Goal: Task Accomplishment & Management: Manage account settings

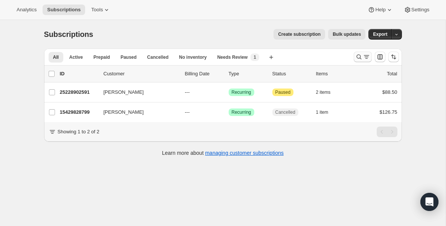
click at [359, 56] on icon "Search and filter results" at bounding box center [359, 57] width 8 height 8
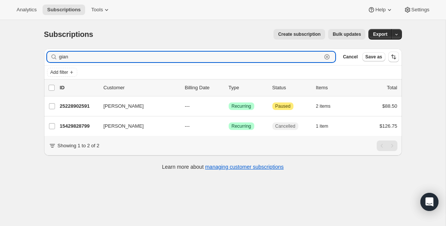
click at [328, 58] on icon "button" at bounding box center [327, 57] width 8 height 8
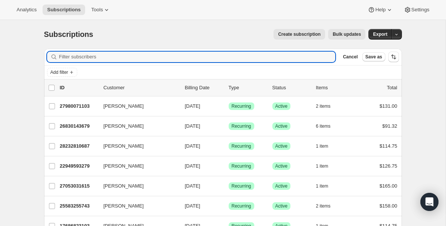
click at [118, 74] on div "Add filter" at bounding box center [223, 72] width 352 height 9
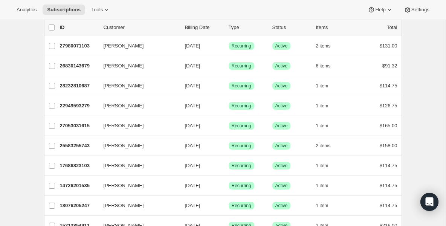
scroll to position [45, 0]
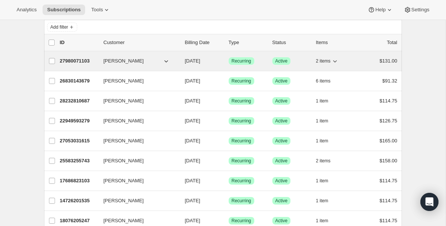
click at [93, 64] on p "27980071103" at bounding box center [79, 61] width 38 height 8
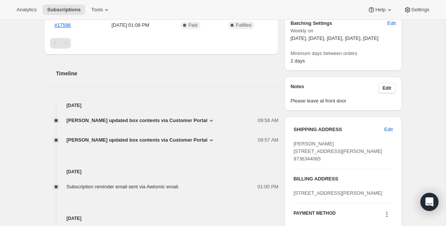
scroll to position [256, 0]
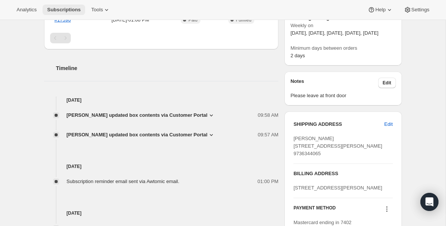
click at [67, 12] on span "Subscriptions" at bounding box center [64, 10] width 34 height 6
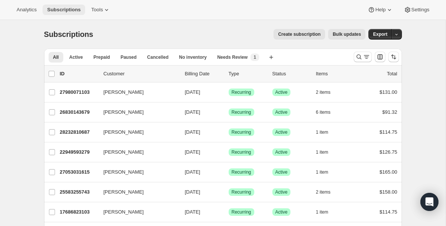
scroll to position [15, 0]
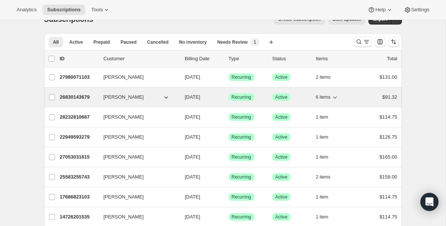
click at [87, 100] on p "26830143679" at bounding box center [79, 97] width 38 height 8
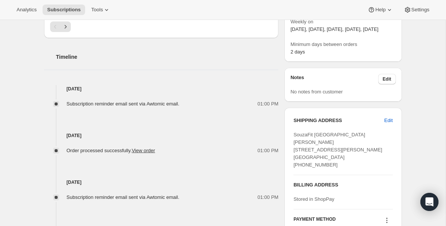
scroll to position [271, 0]
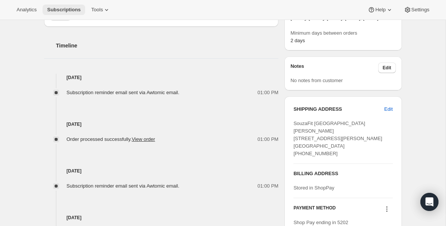
click at [67, 11] on span "Subscriptions" at bounding box center [64, 10] width 34 height 6
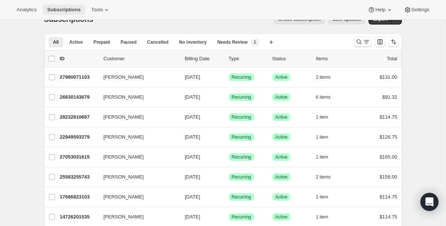
scroll to position [30, 0]
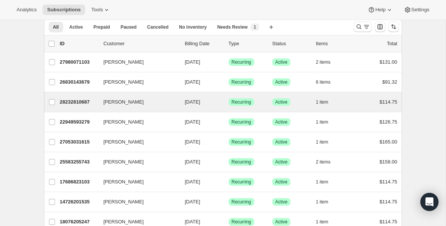
click at [71, 108] on div "[PERSON_NAME] 28232810687 [PERSON_NAME] [DATE] Success Recurring Success Active…" at bounding box center [223, 102] width 358 height 20
click at [73, 104] on p "28232810687" at bounding box center [79, 102] width 38 height 8
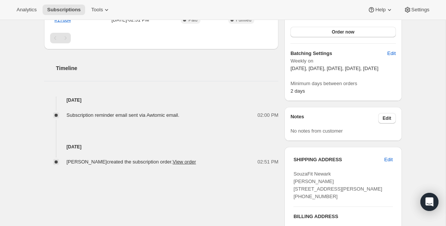
scroll to position [226, 0]
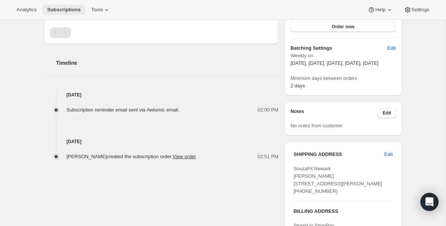
click at [76, 6] on button "Subscriptions" at bounding box center [64, 10] width 43 height 11
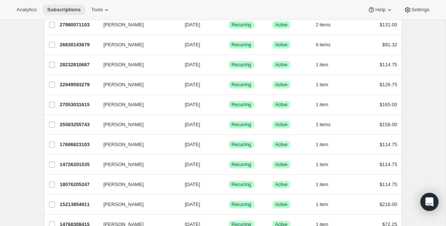
scroll to position [75, 0]
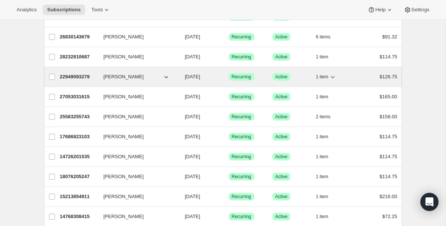
click at [74, 74] on p "22949593279" at bounding box center [79, 77] width 38 height 8
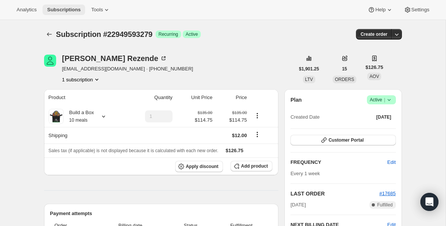
click at [70, 11] on span "Subscriptions" at bounding box center [64, 10] width 34 height 6
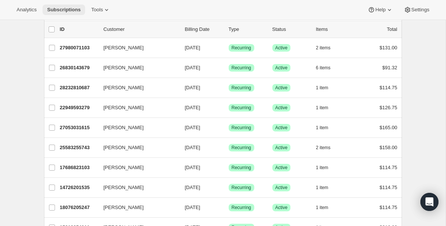
scroll to position [45, 0]
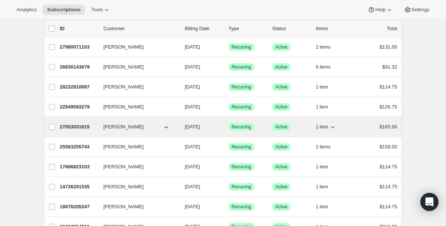
click at [82, 122] on div "27053031615 [PERSON_NAME] [DATE] Success Recurring Success Active 1 item $165.00" at bounding box center [229, 127] width 338 height 11
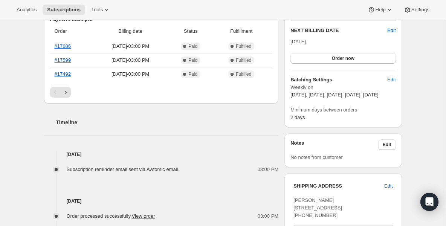
scroll to position [196, 0]
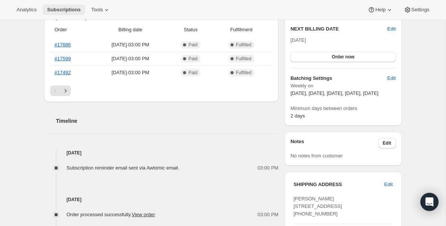
click at [66, 5] on button "Subscriptions" at bounding box center [64, 10] width 43 height 11
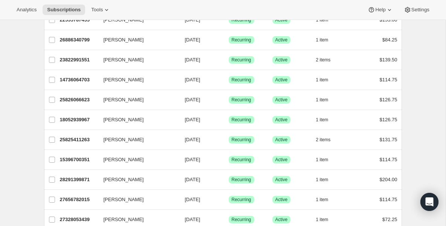
scroll to position [573, 0]
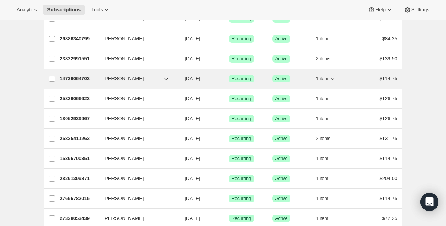
click at [85, 78] on p "14736064703" at bounding box center [79, 79] width 38 height 8
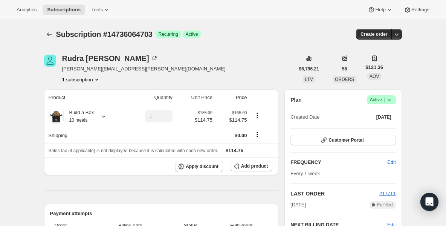
click at [395, 99] on span "Success Active |" at bounding box center [381, 99] width 29 height 9
click at [371, 109] on button "Pause subscription" at bounding box center [379, 115] width 47 height 12
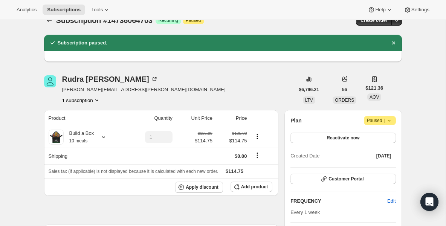
scroll to position [15, 0]
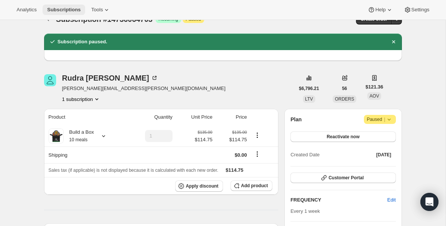
click at [66, 10] on span "Subscriptions" at bounding box center [64, 10] width 34 height 6
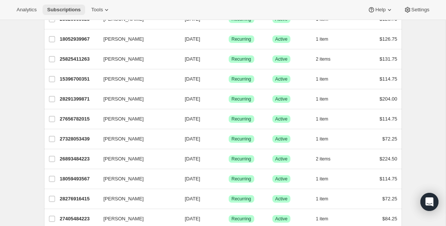
scroll to position [633, 0]
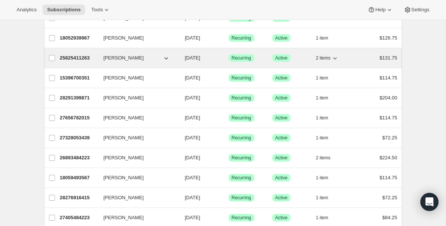
click at [75, 57] on p "25825411263" at bounding box center [79, 58] width 38 height 8
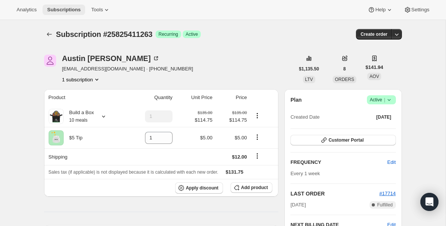
click at [83, 7] on button "Subscriptions" at bounding box center [64, 10] width 43 height 11
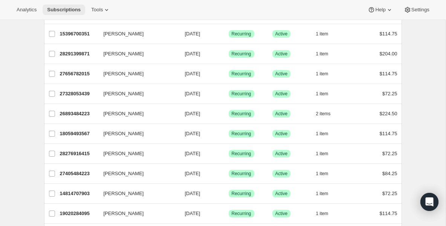
scroll to position [678, 0]
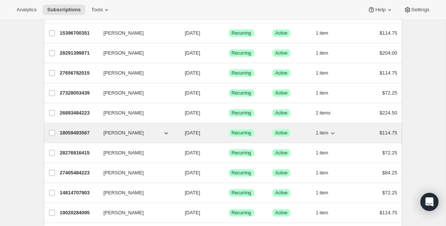
click at [93, 133] on p "18059493567" at bounding box center [79, 133] width 38 height 8
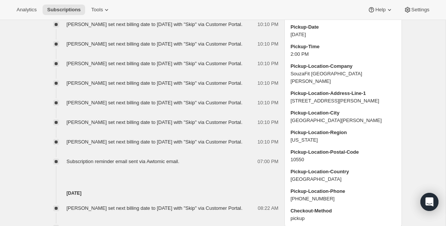
scroll to position [558, 0]
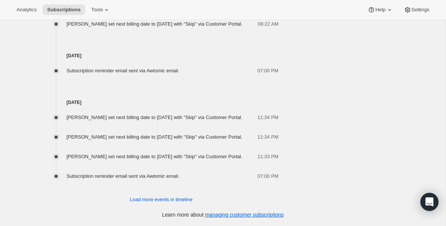
scroll to position [0, 0]
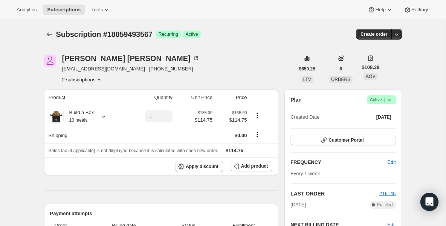
click at [389, 101] on icon at bounding box center [389, 100] width 8 height 8
click at [380, 113] on span "Pause subscription" at bounding box center [378, 115] width 41 height 6
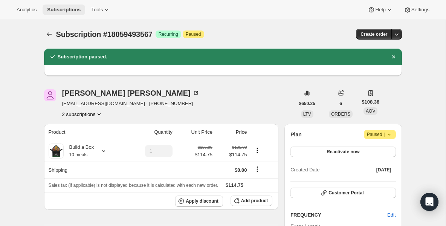
click at [71, 14] on button "Subscriptions" at bounding box center [64, 10] width 43 height 11
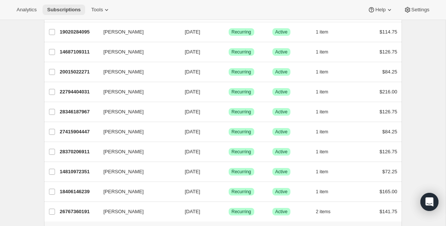
scroll to position [874, 0]
